Goal: Find specific page/section: Find specific page/section

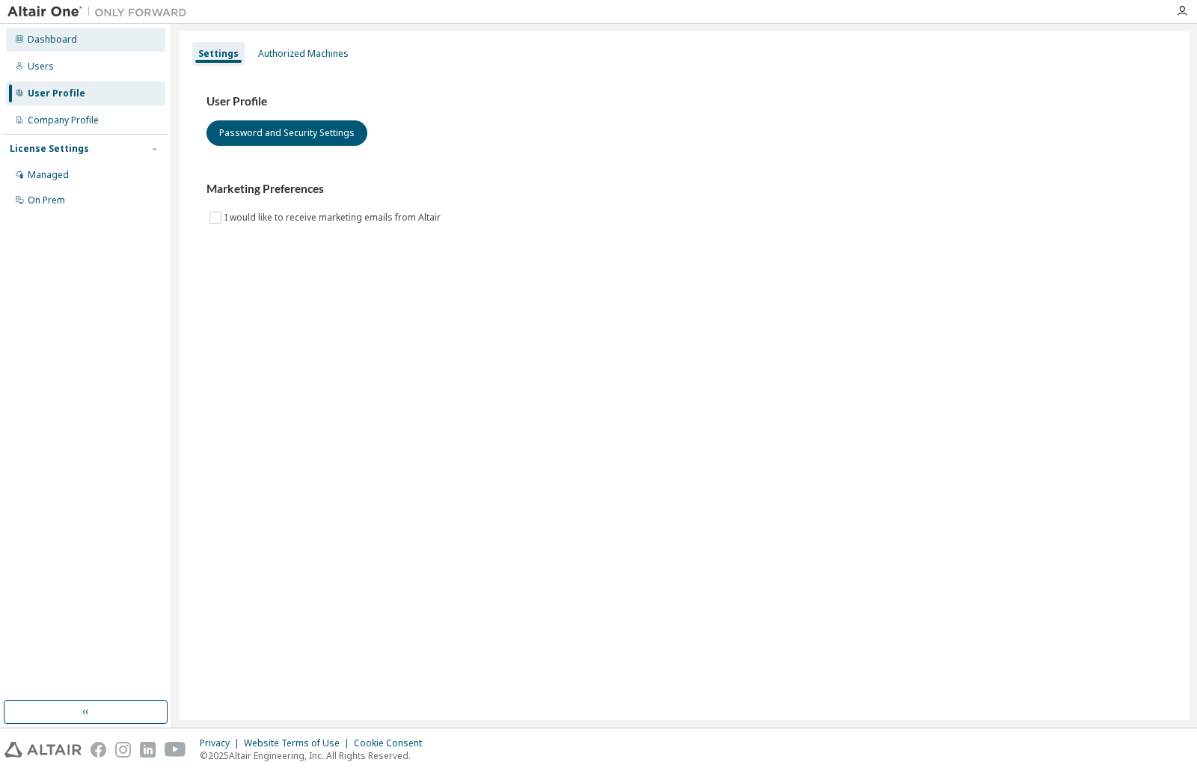
click at [25, 46] on div "Dashboard" at bounding box center [85, 40] width 159 height 24
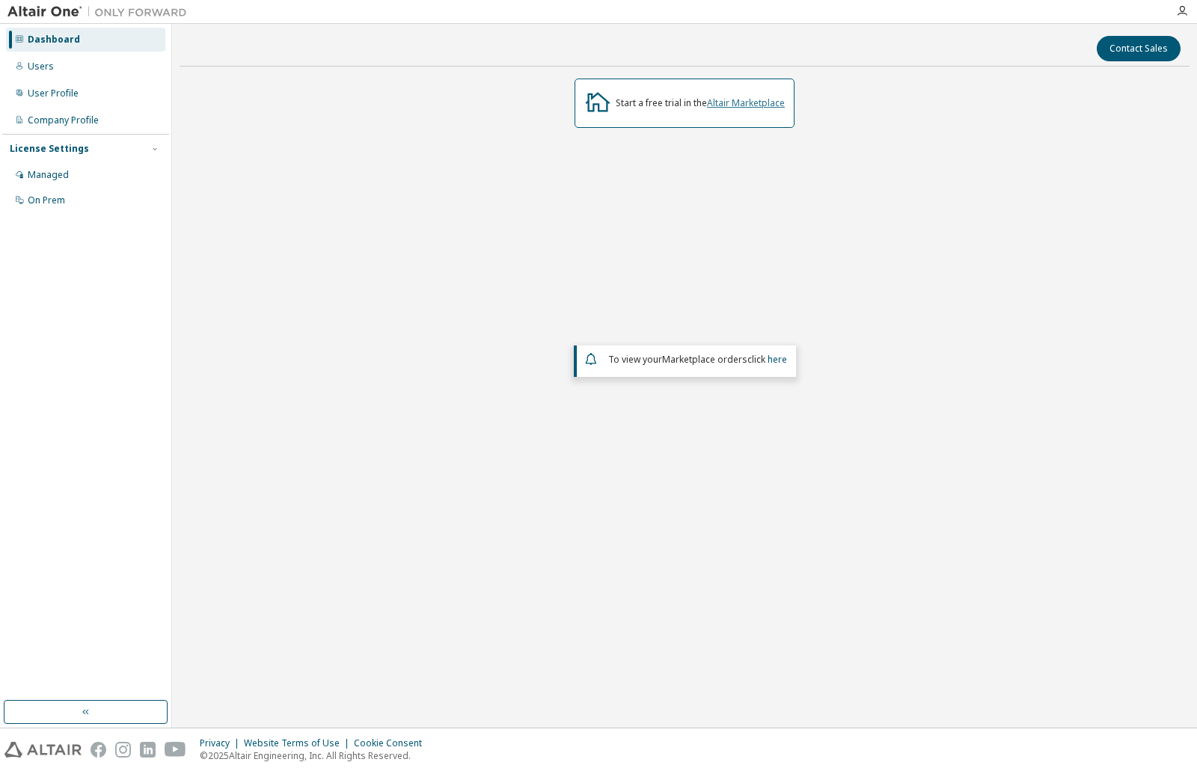
click at [747, 100] on link "Altair Marketplace" at bounding box center [746, 103] width 78 height 13
